Goal: Task Accomplishment & Management: Manage account settings

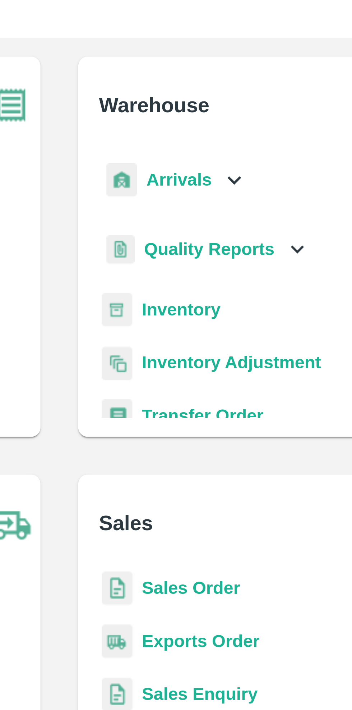
click at [229, 76] on div "Arrivals" at bounding box center [211, 82] width 45 height 16
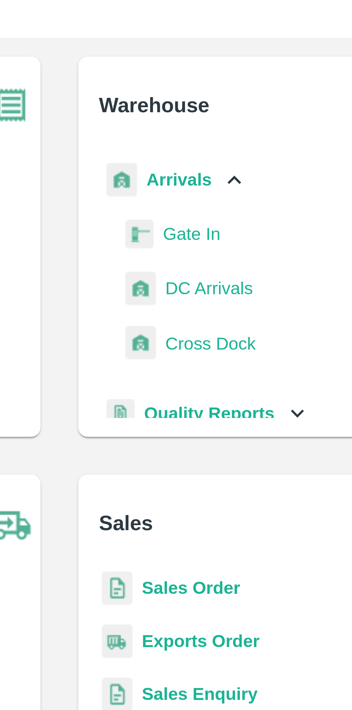
click at [225, 117] on span "DC Arrivals" at bounding box center [222, 115] width 27 height 8
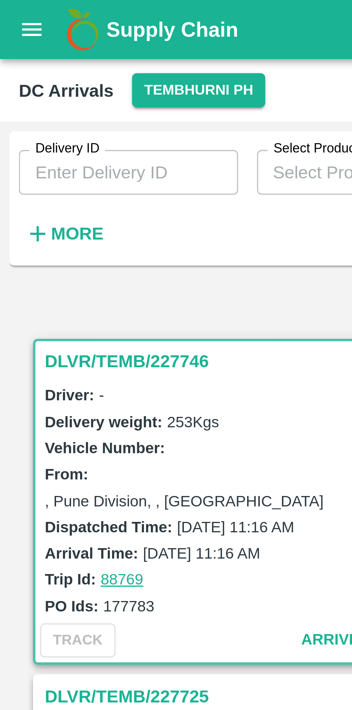
click at [60, 25] on button "Tembhurni PH" at bounding box center [60, 27] width 40 height 10
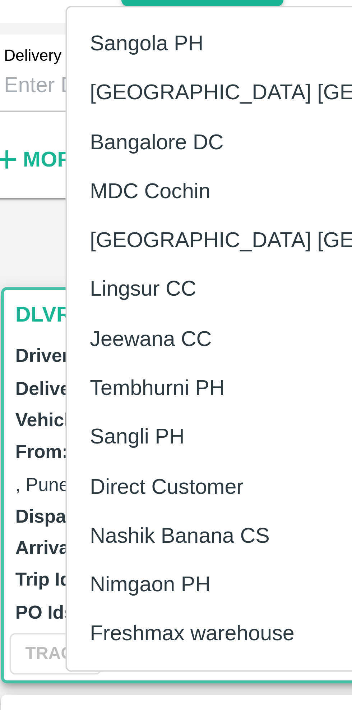
click at [64, 165] on li "Nashik Banana CS" at bounding box center [89, 165] width 124 height 12
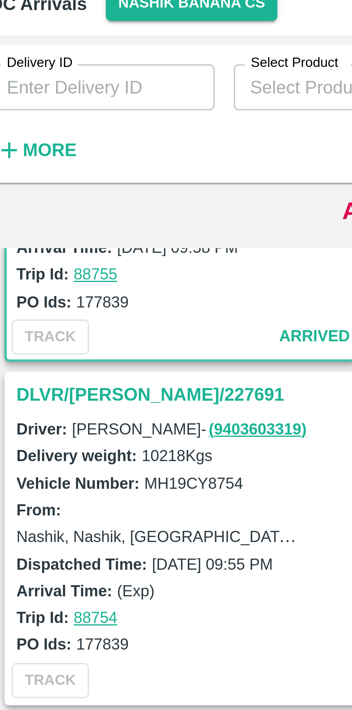
click at [35, 140] on h3 "DLVR/[PERSON_NAME]/227691" at bounding box center [64, 143] width 100 height 9
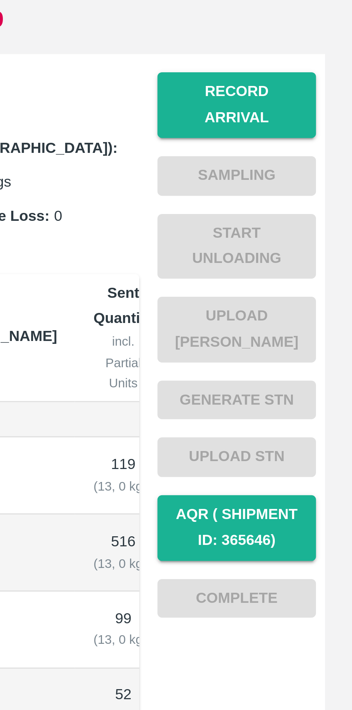
click at [317, 111] on button "Record Arrival" at bounding box center [316, 116] width 50 height 21
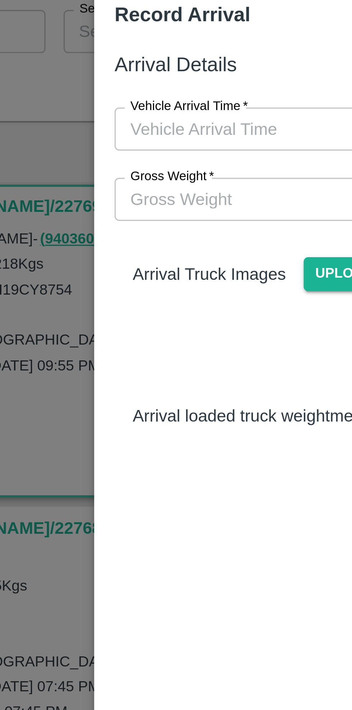
click at [143, 85] on input "Vehicle Arrival Time   *" at bounding box center [174, 84] width 158 height 14
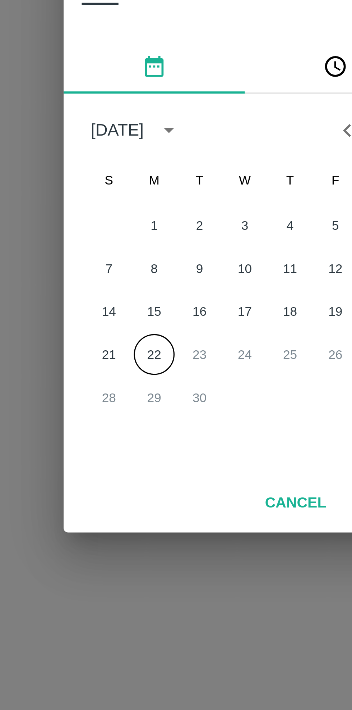
click at [147, 401] on button "22" at bounding box center [147, 398] width 13 height 13
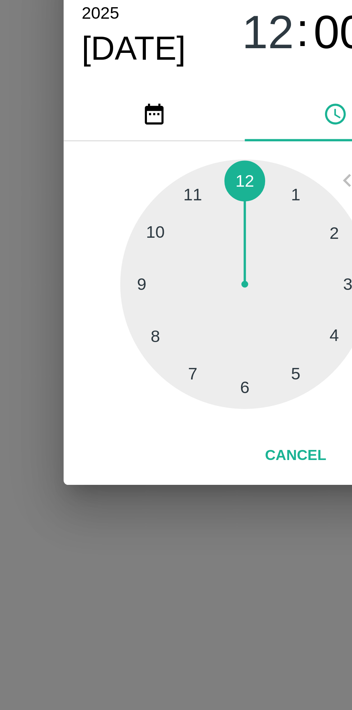
click at [148, 359] on div at bounding box center [176, 376] width 79 height 79
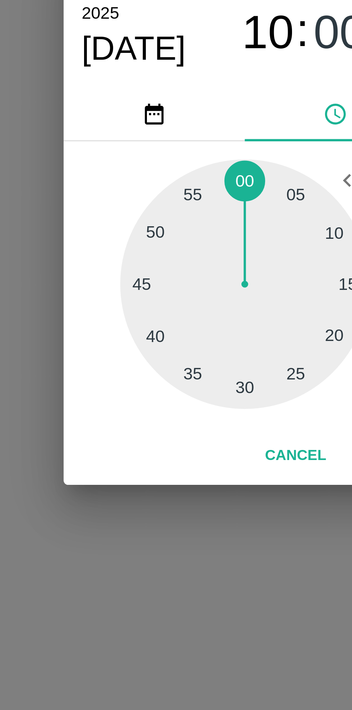
click at [160, 406] on div at bounding box center [176, 376] width 79 height 79
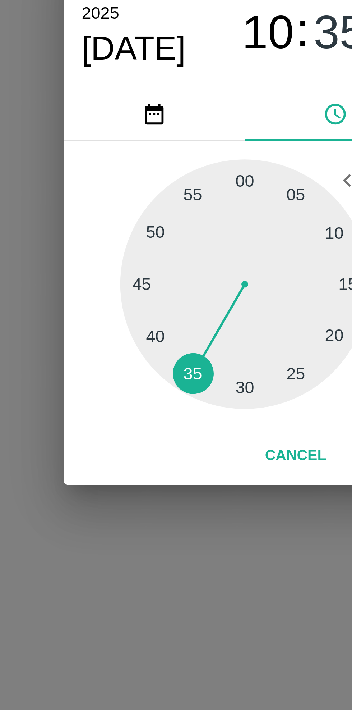
type input "[DATE] 10:35 AM"
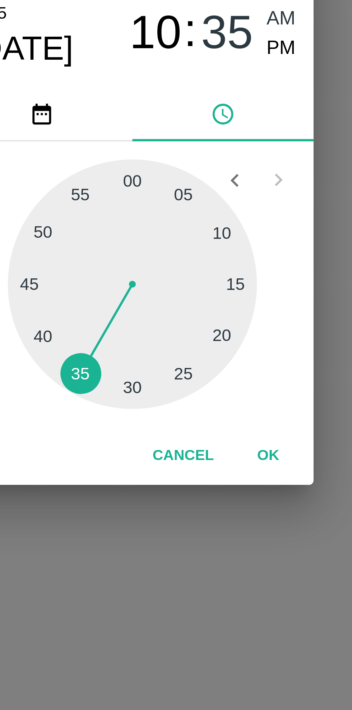
click at [220, 432] on button "OK" at bounding box center [219, 431] width 23 height 13
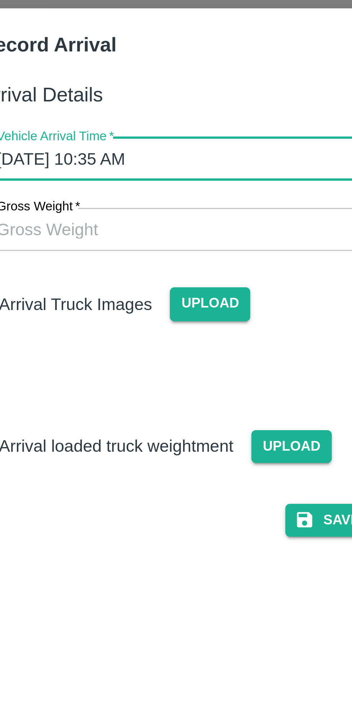
click at [167, 130] on span "Upload" at bounding box center [168, 129] width 26 height 10
click at [0, 0] on input "Upload" at bounding box center [0, 0] width 0 height 0
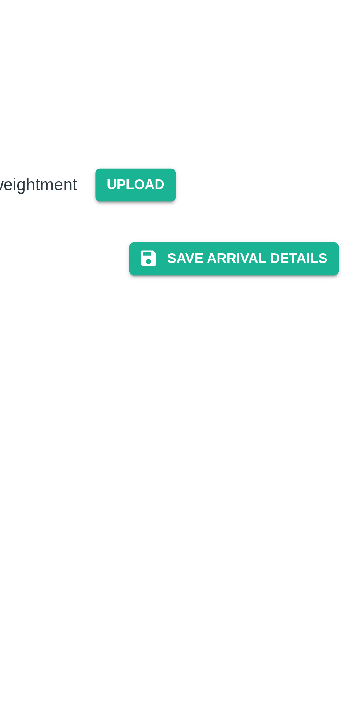
click at [229, 254] on button "Save Arrival Details" at bounding box center [224, 248] width 67 height 10
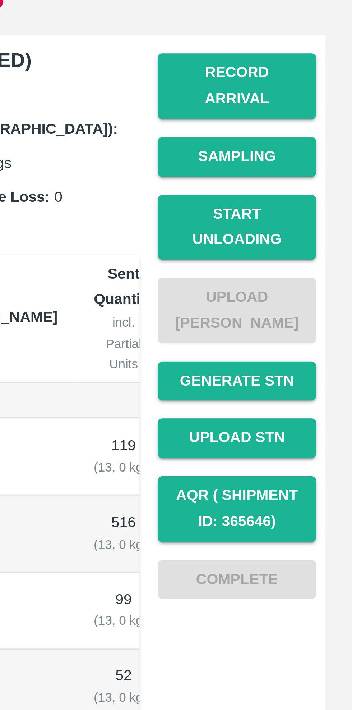
click at [316, 152] on button "Start Unloading" at bounding box center [316, 161] width 50 height 21
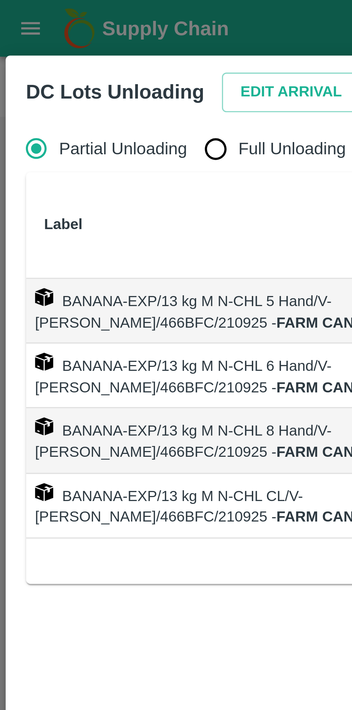
click at [82, 30] on button "Edit Arrival" at bounding box center [92, 29] width 44 height 13
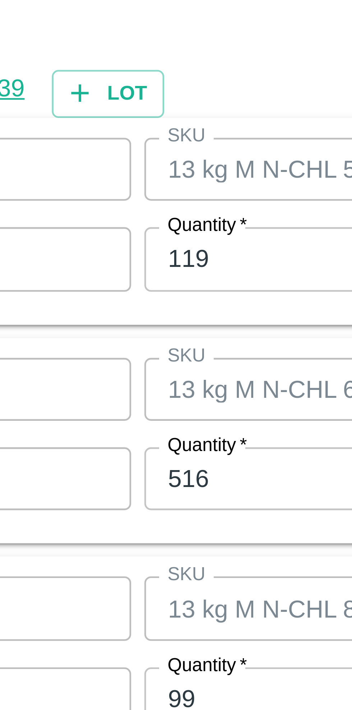
click at [138, 296] on input "119" at bounding box center [163, 297] width 94 height 14
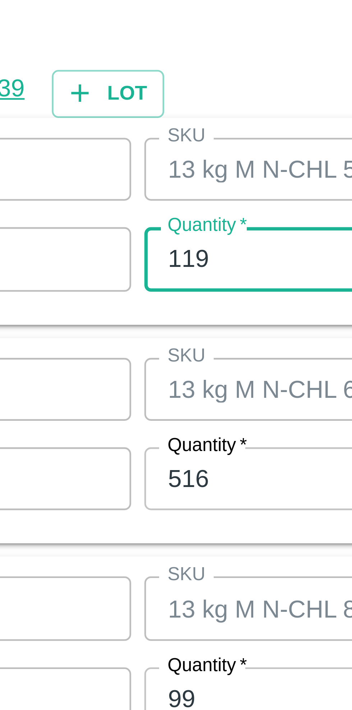
click at [140, 294] on input "119" at bounding box center [163, 297] width 94 height 14
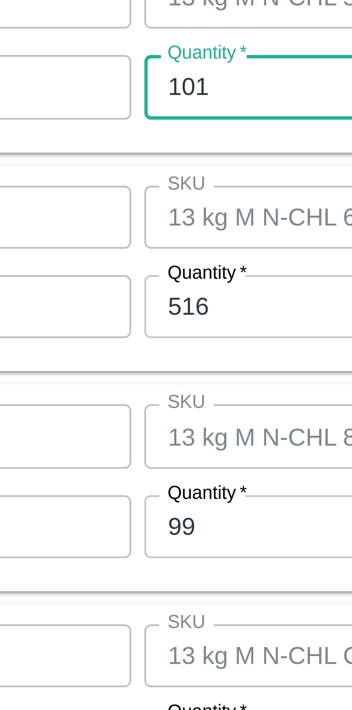
type input "101"
click at [142, 344] on input "516" at bounding box center [163, 345] width 94 height 14
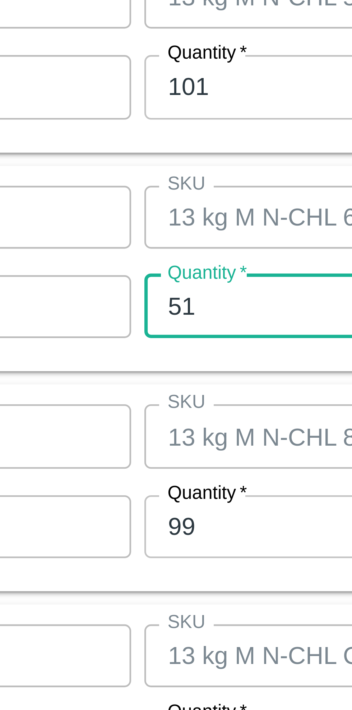
type input "5"
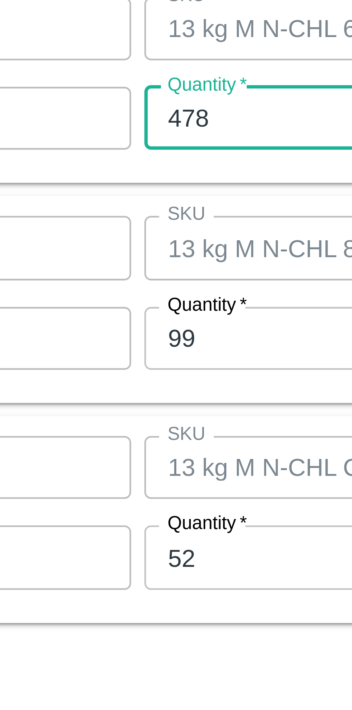
type input "478"
click at [136, 393] on input "99" at bounding box center [163, 392] width 94 height 14
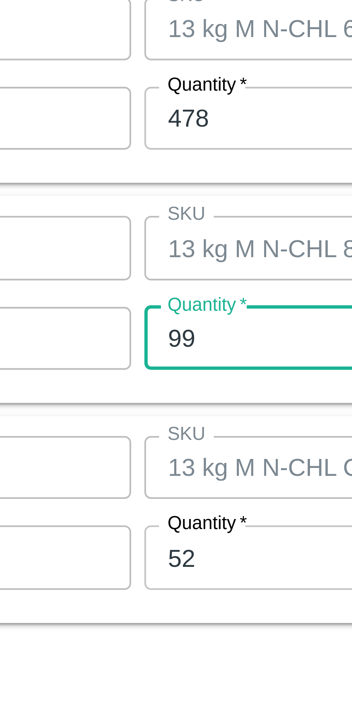
click at [136, 392] on input "99" at bounding box center [163, 392] width 94 height 14
type input "9"
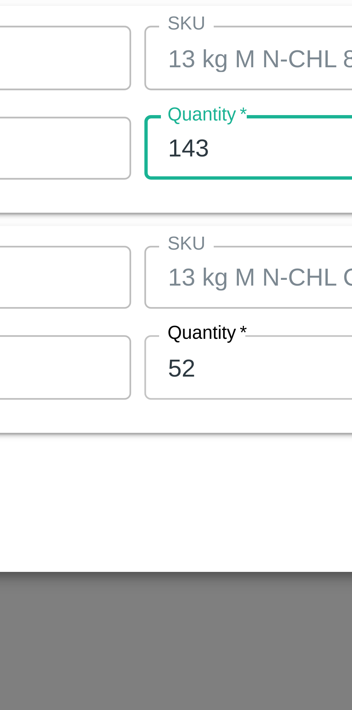
type input "143"
click at [135, 440] on input "52" at bounding box center [163, 440] width 94 height 14
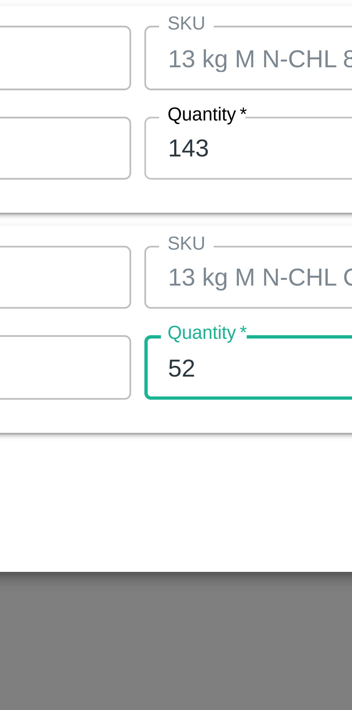
type input "5"
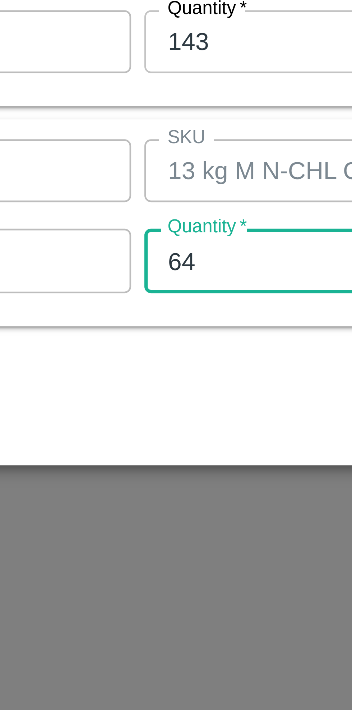
type input "64"
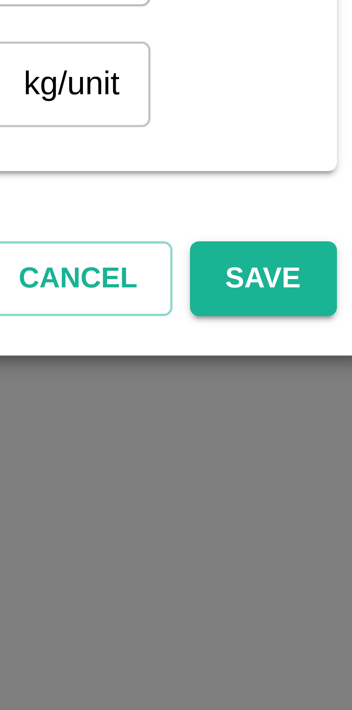
click at [326, 470] on button "Save" at bounding box center [325, 472] width 24 height 13
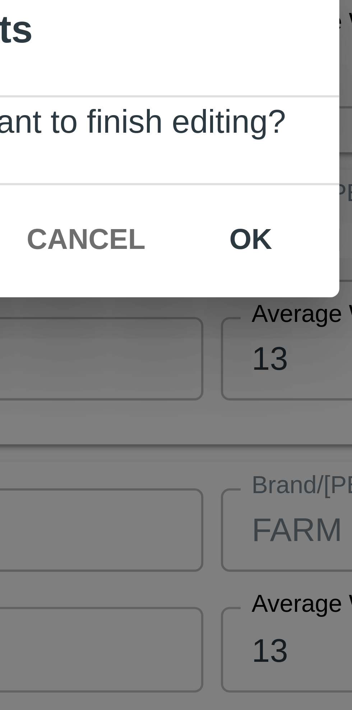
click at [217, 371] on button "ok" at bounding box center [217, 373] width 23 height 13
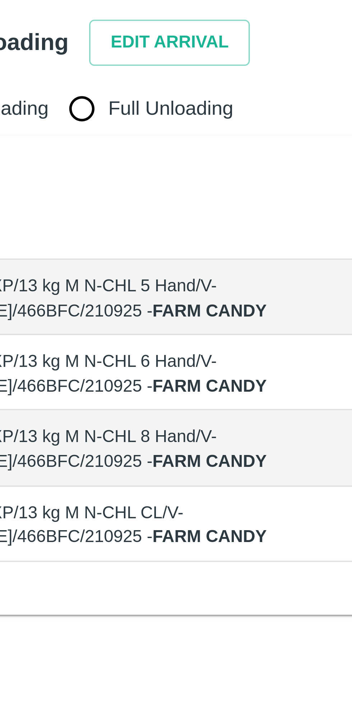
click at [68, 47] on input "Full Unloading" at bounding box center [68, 47] width 14 height 14
radio input "true"
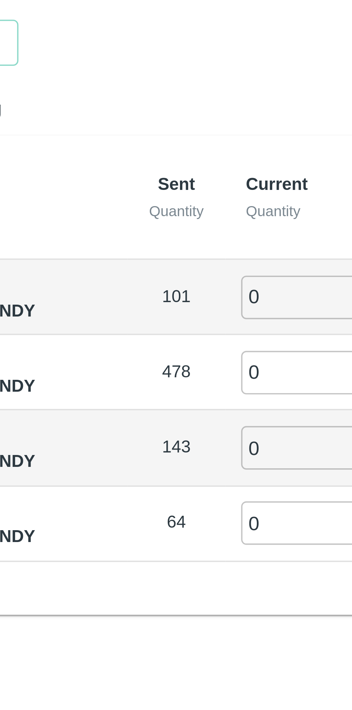
click at [184, 96] on input "0" at bounding box center [201, 99] width 52 height 12
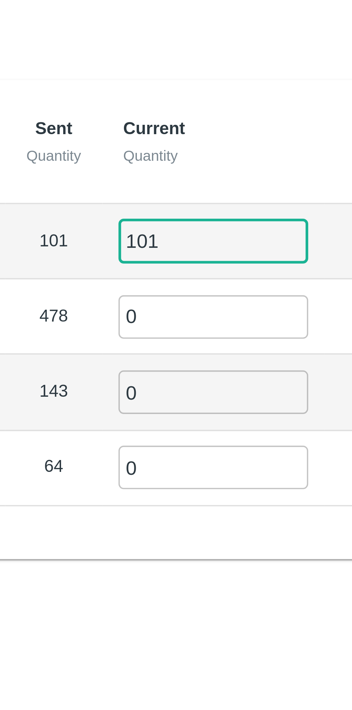
type input "101"
click at [193, 118] on input "0" at bounding box center [201, 119] width 52 height 12
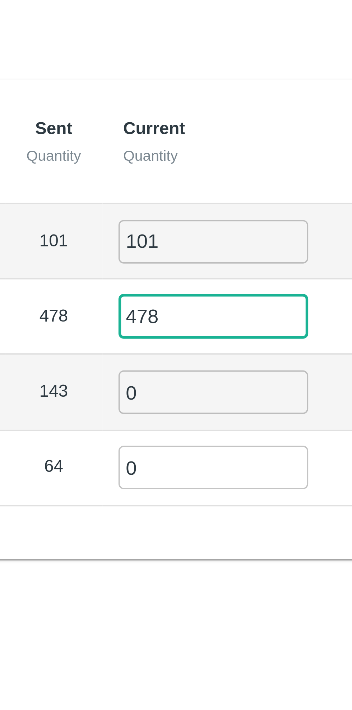
type input "478"
click at [188, 140] on input "0" at bounding box center [201, 140] width 52 height 12
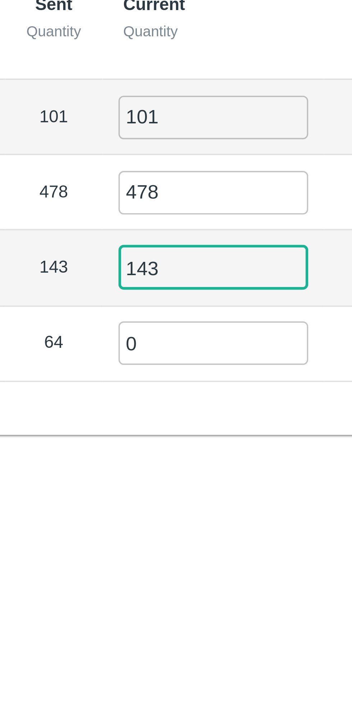
type input "143"
click at [187, 158] on input "0" at bounding box center [201, 160] width 52 height 12
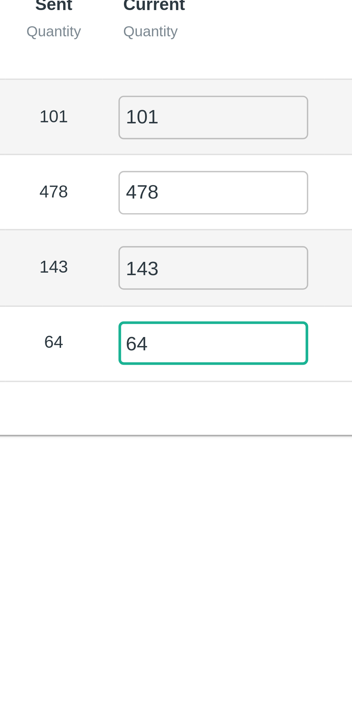
type input "64"
click at [165, 173] on div "Label Sent Quantity Current Quantity Has Partial Lot has Partial Package? Full …" at bounding box center [176, 120] width 336 height 131
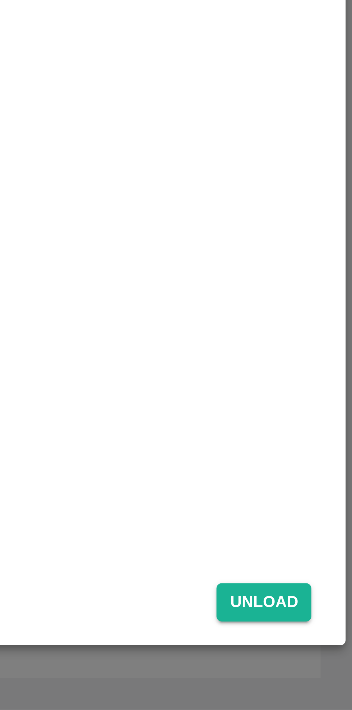
click at [327, 680] on button "Unload" at bounding box center [328, 680] width 26 height 10
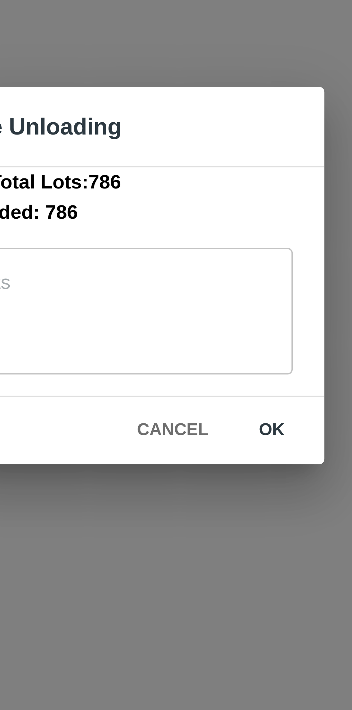
click at [224, 393] on button "ok" at bounding box center [224, 397] width 23 height 13
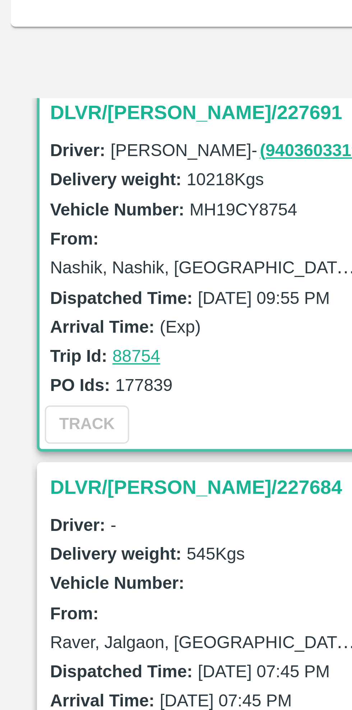
scroll to position [88, 0]
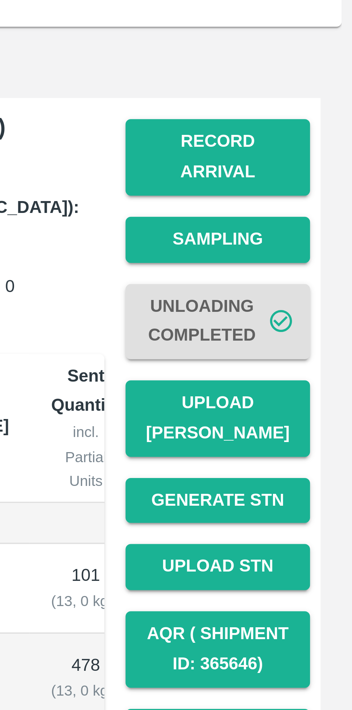
click at [317, 111] on button "Record Arrival" at bounding box center [316, 116] width 50 height 21
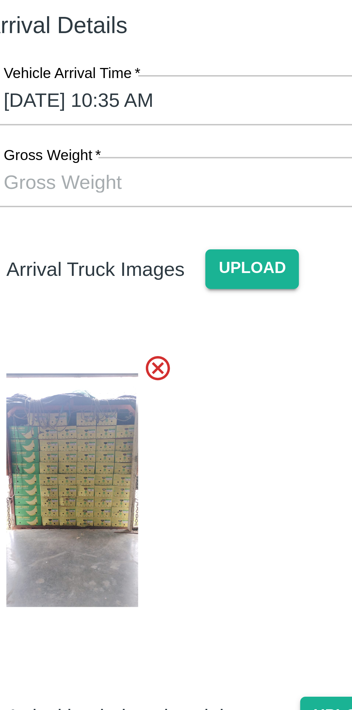
click at [151, 107] on input "Gross Weight   *" at bounding box center [169, 106] width 149 height 14
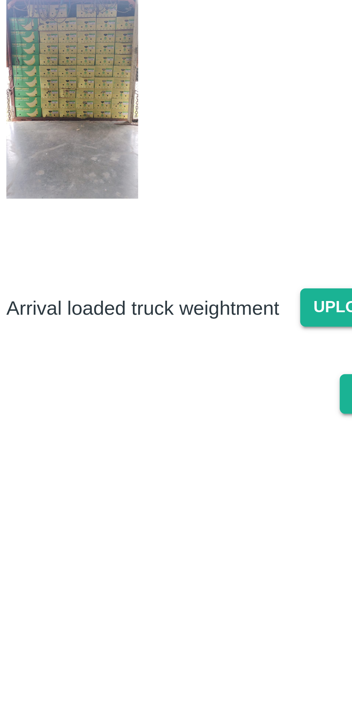
type input "17175"
click at [189, 250] on span "Upload" at bounding box center [193, 251] width 26 height 10
click at [0, 0] on input "Upload" at bounding box center [0, 0] width 0 height 0
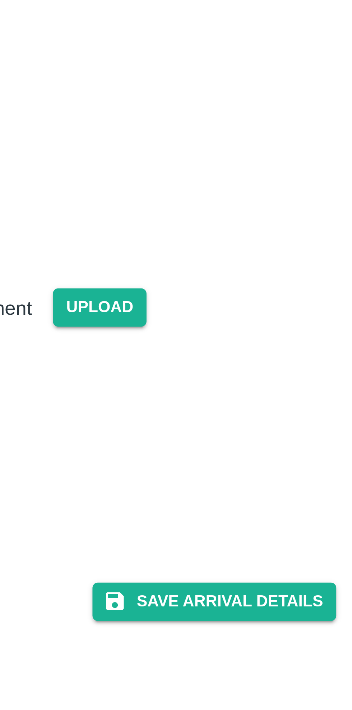
click at [233, 326] on button "Save Arrival Details" at bounding box center [224, 331] width 67 height 10
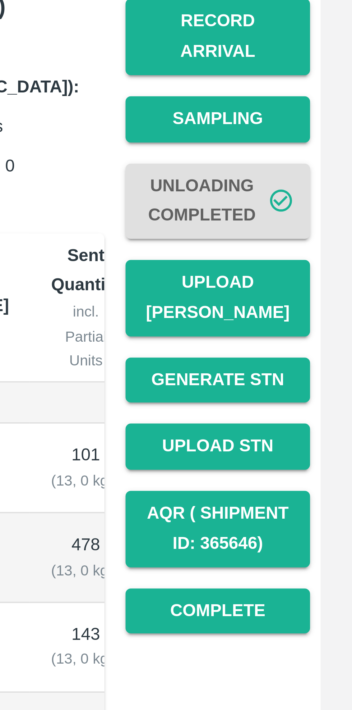
click at [322, 178] on button "Upload [PERSON_NAME]" at bounding box center [316, 187] width 50 height 21
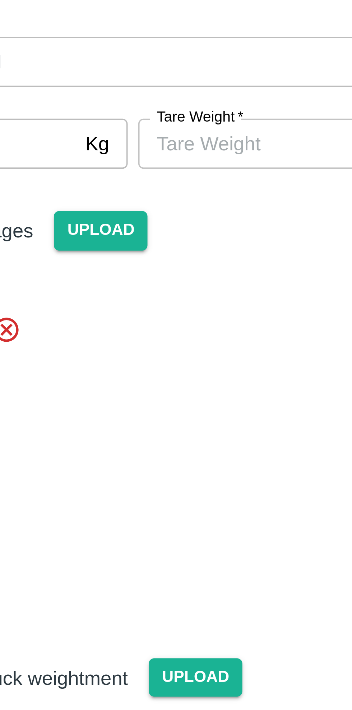
click at [213, 108] on input "[PERSON_NAME]   *" at bounding box center [211, 106] width 66 height 14
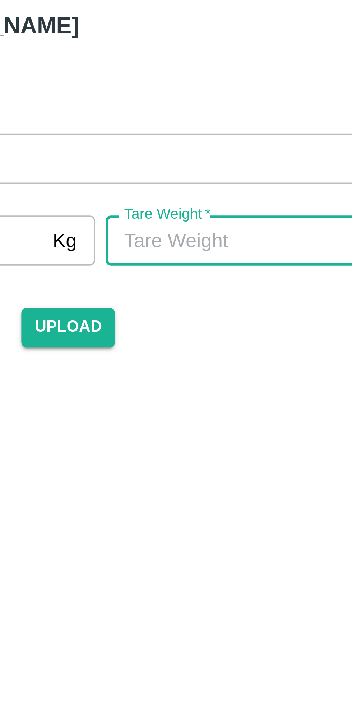
click at [212, 108] on input "[PERSON_NAME]   *" at bounding box center [211, 106] width 66 height 14
type input "6225"
click at [216, 143] on div "Arrival Truck Images Upload" at bounding box center [173, 171] width 169 height 128
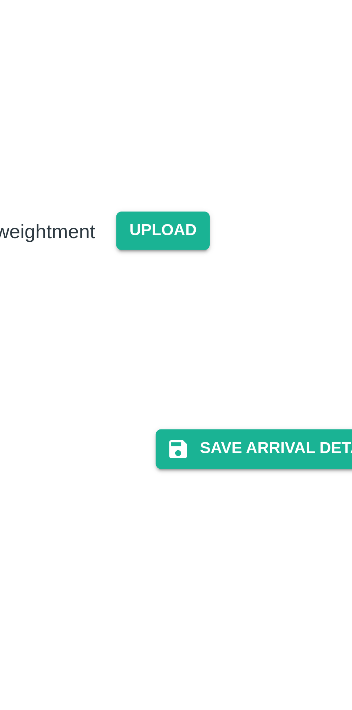
click at [228, 308] on button "Save Arrival Details" at bounding box center [224, 310] width 67 height 10
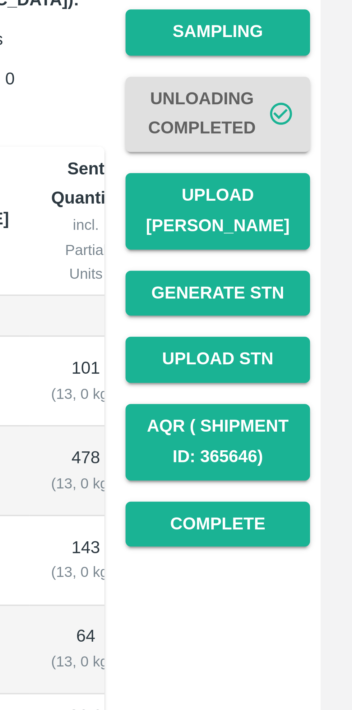
click at [323, 267] on button "Complete" at bounding box center [316, 273] width 50 height 13
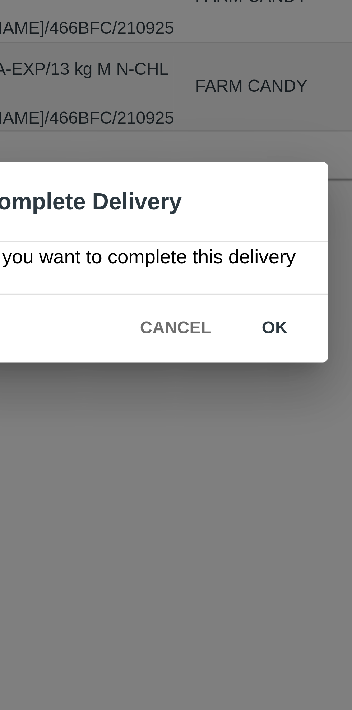
click at [228, 372] on button "ok" at bounding box center [226, 373] width 23 height 13
